Goal: Find specific page/section: Find specific page/section

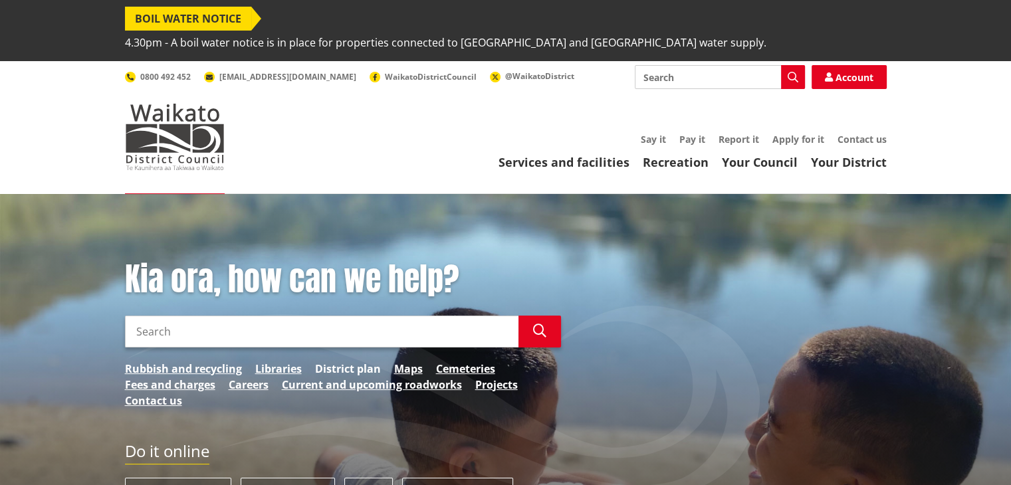
click at [337, 361] on link "District plan" at bounding box center [348, 369] width 66 height 16
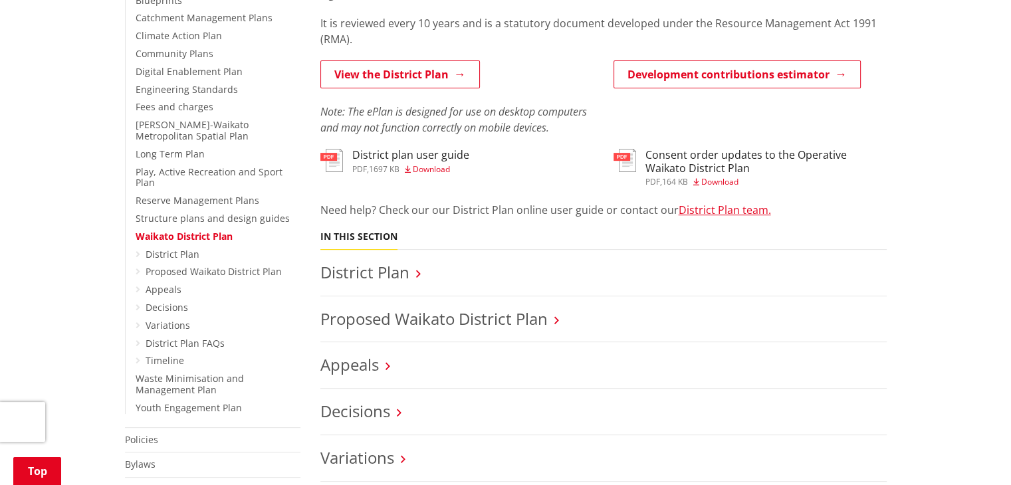
scroll to position [399, 0]
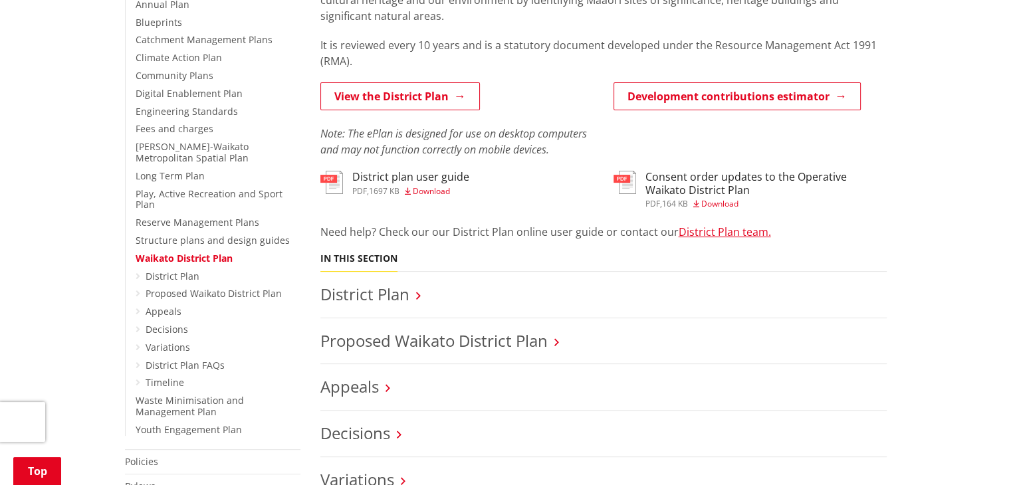
click at [413, 285] on h3 "District Plan" at bounding box center [603, 294] width 566 height 19
click at [374, 283] on link "District Plan" at bounding box center [364, 294] width 89 height 22
